Goal: Complete application form

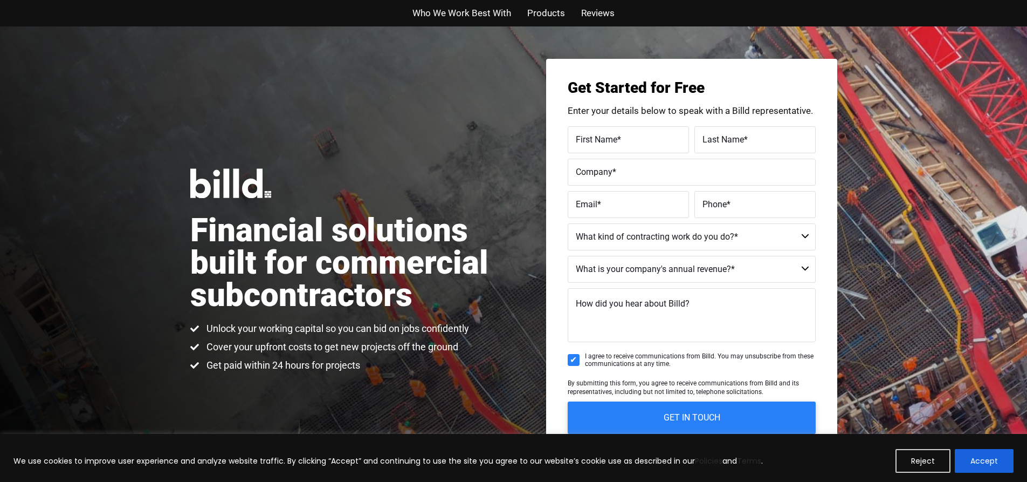
click at [783, 243] on select "Commercial Commercial and Residential Residential Not a Contractor" at bounding box center [692, 236] width 248 height 27
select select "Not a Contractor"
click at [568, 223] on select "Commercial Commercial and Residential Residential Not a Contractor" at bounding box center [692, 236] width 248 height 27
click at [768, 275] on select "$40M + $25M - $40M $8M - $25M $4M - $8M $2M - $4M $1M - $2M Less than $1M" at bounding box center [692, 269] width 248 height 27
select select "$25M - $40M"
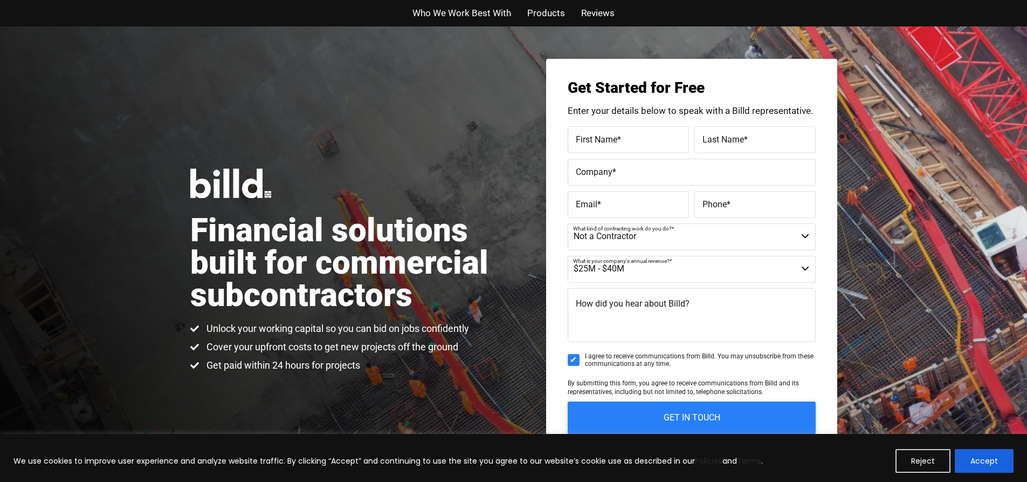
click at [568, 256] on select "$40M + $25M - $40M $8M - $25M $4M - $8M $2M - $4M $1M - $2M Less than $1M" at bounding box center [692, 269] width 248 height 27
click at [747, 318] on textarea "How did you hear about Billd?" at bounding box center [692, 315] width 248 height 54
type textarea "google"
click at [641, 403] on input "GET IN TOUCH" at bounding box center [691, 417] width 260 height 34
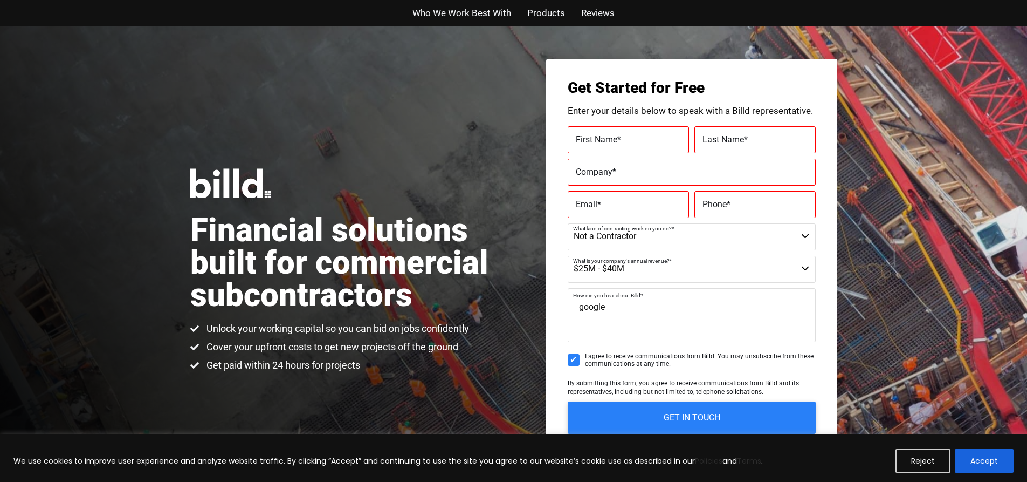
click at [631, 143] on label "First Name *" at bounding box center [628, 140] width 105 height 16
click at [631, 143] on input "First Name *" at bounding box center [628, 139] width 121 height 27
